Goal: Information Seeking & Learning: Learn about a topic

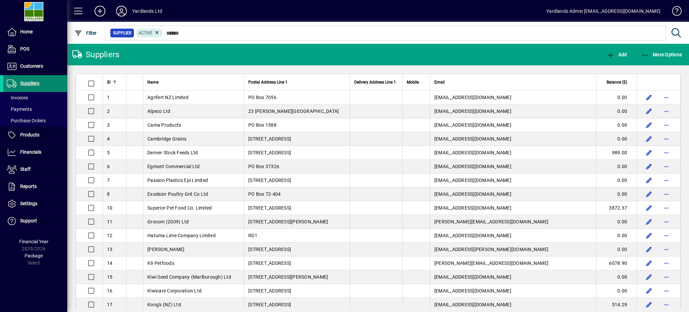
click at [28, 85] on span "Suppliers" at bounding box center [29, 82] width 19 height 5
click at [22, 134] on span "Products" at bounding box center [29, 134] width 19 height 5
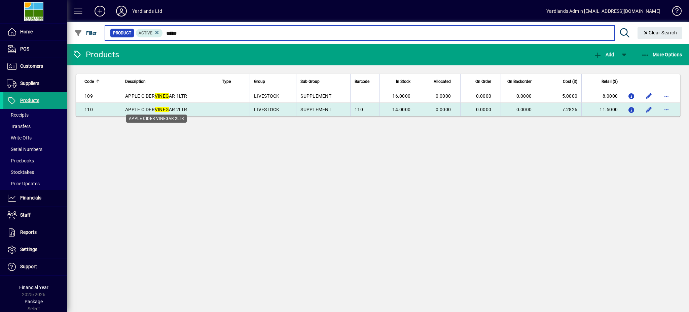
type input "*****"
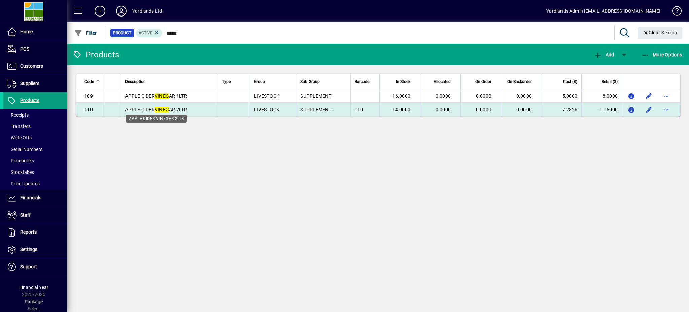
click at [146, 110] on span "APPLE CIDER VINEG AR 2LTR" at bounding box center [156, 109] width 62 height 5
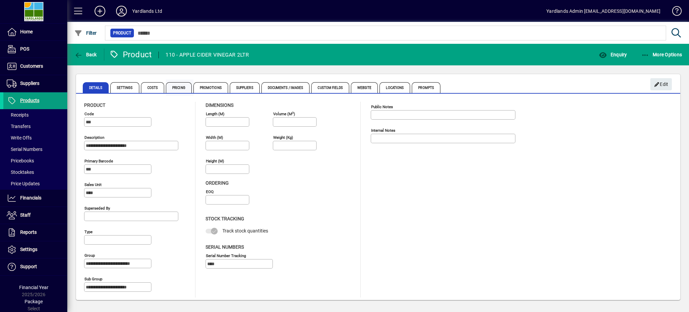
click at [179, 88] on span "Pricing" at bounding box center [179, 87] width 26 height 11
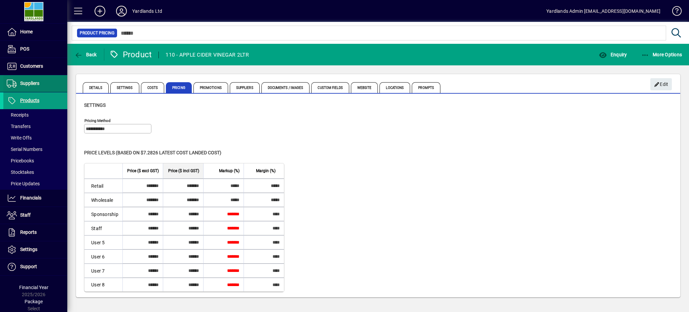
click at [20, 84] on span "Suppliers" at bounding box center [29, 82] width 19 height 5
